Goal: Navigation & Orientation: Find specific page/section

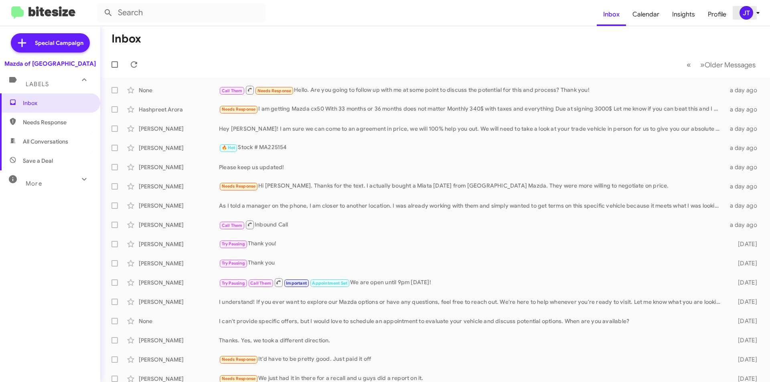
click at [758, 11] on icon at bounding box center [758, 13] width 10 height 10
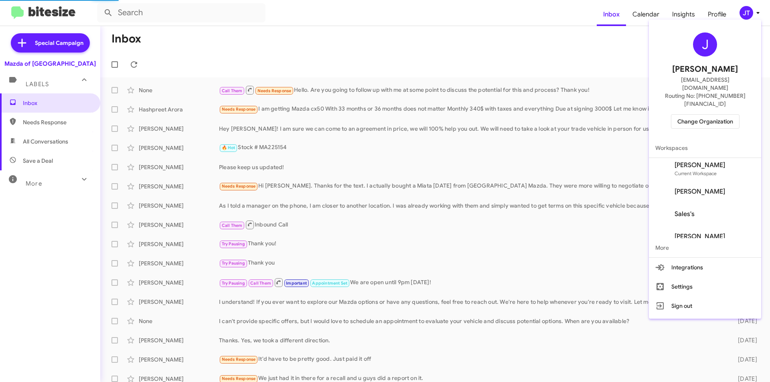
click at [714, 115] on span "Change Organization" at bounding box center [705, 122] width 56 height 14
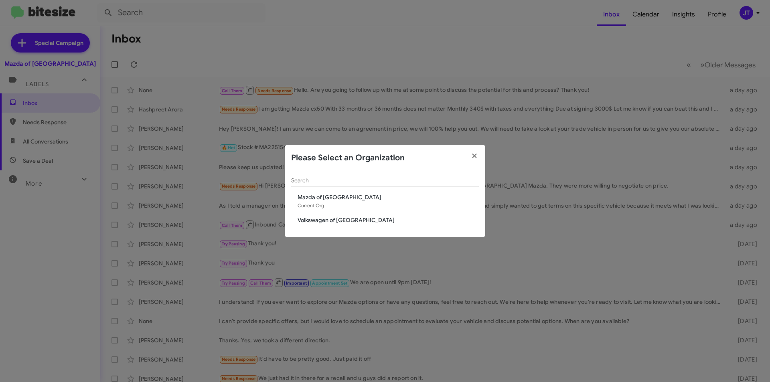
click at [327, 41] on modal-container "Please Select an Organization Search Mazda of [GEOGRAPHIC_DATA] Current Org Vol…" at bounding box center [385, 191] width 770 height 382
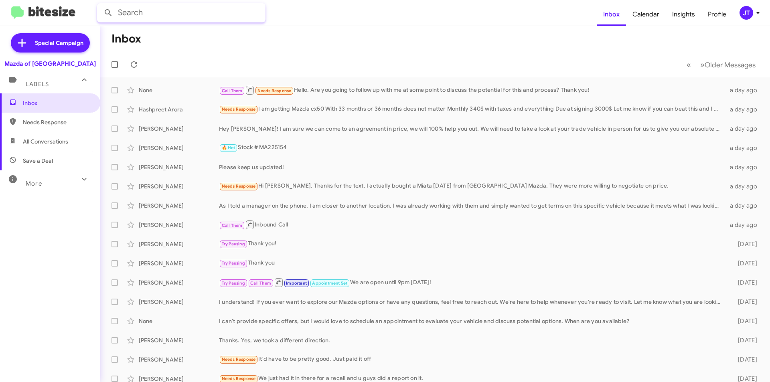
click at [170, 7] on input "text" at bounding box center [181, 12] width 168 height 19
type input "[PERSON_NAME]"
click at [100, 5] on button at bounding box center [108, 13] width 16 height 16
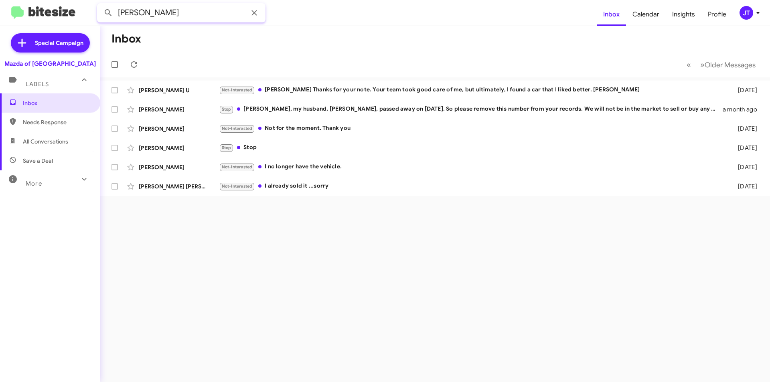
click at [154, 13] on input "[PERSON_NAME]" at bounding box center [181, 12] width 168 height 19
click at [255, 16] on icon at bounding box center [254, 13] width 10 height 10
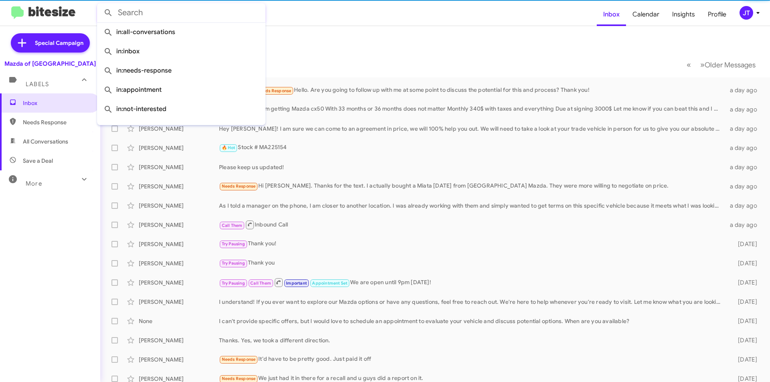
click at [28, 9] on img at bounding box center [43, 12] width 64 height 13
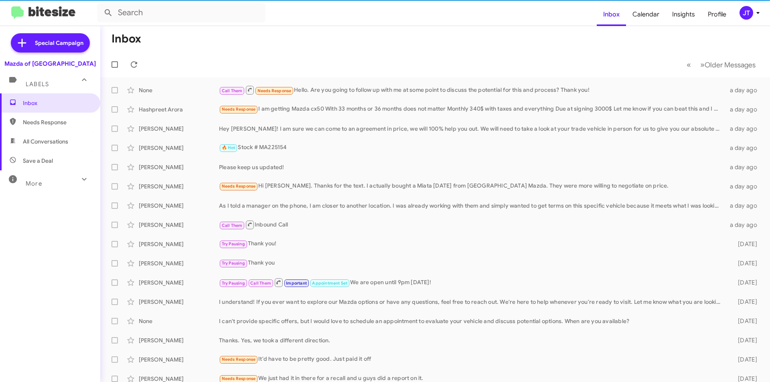
click at [28, 9] on img at bounding box center [43, 12] width 64 height 13
